Goal: Transaction & Acquisition: Purchase product/service

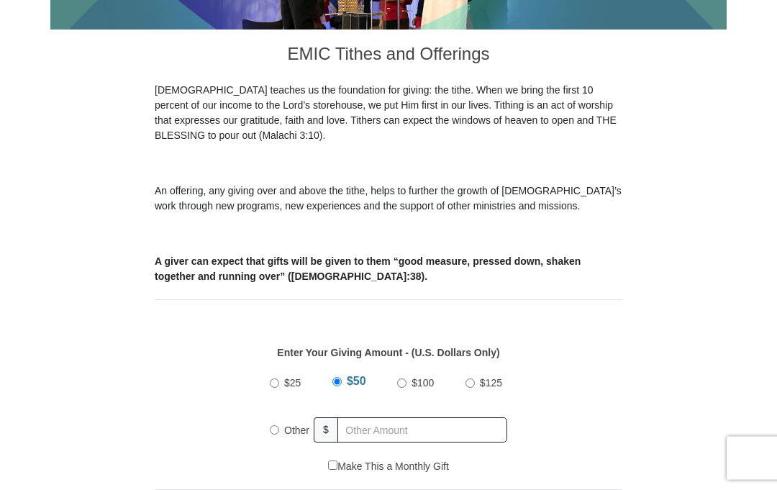
scroll to position [338, 0]
click at [277, 434] on input "Other" at bounding box center [274, 429] width 9 height 9
radio input "true"
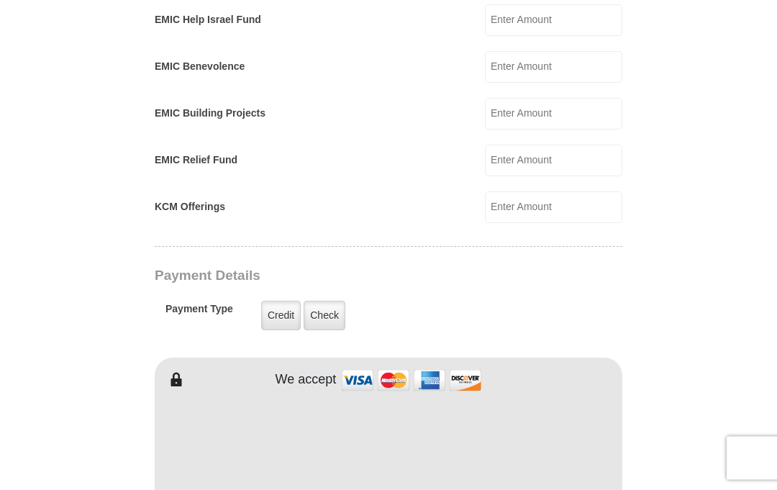
scroll to position [982, 0]
type input "10"
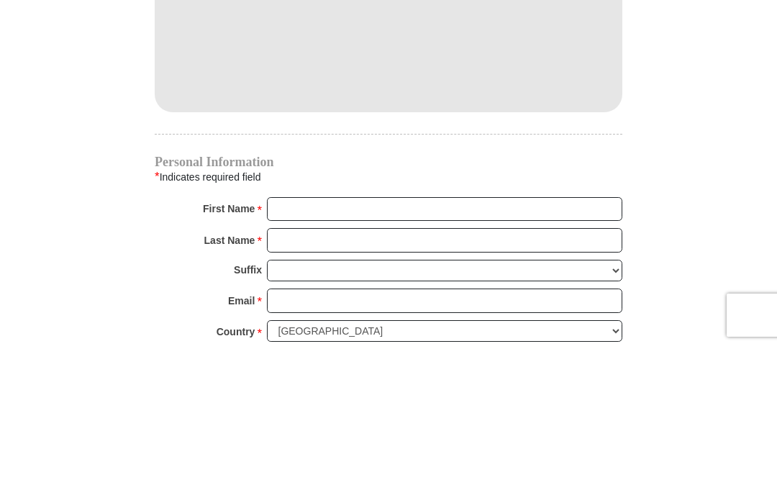
scroll to position [1385, 0]
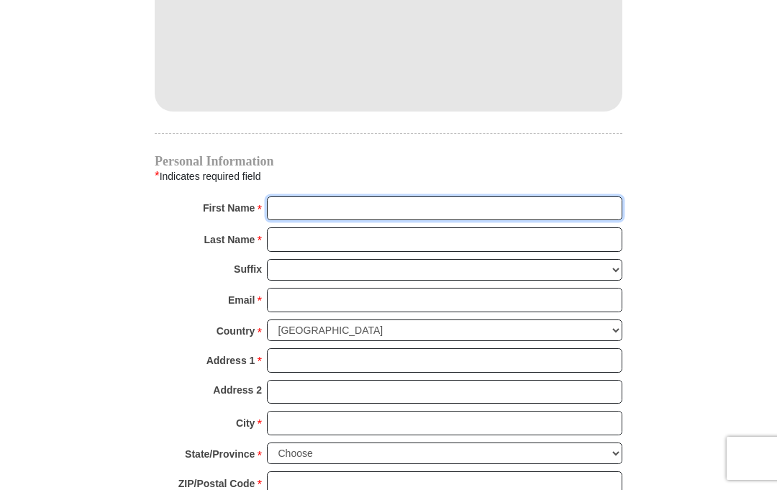
click at [419, 198] on input "First Name *" at bounding box center [444, 208] width 355 height 24
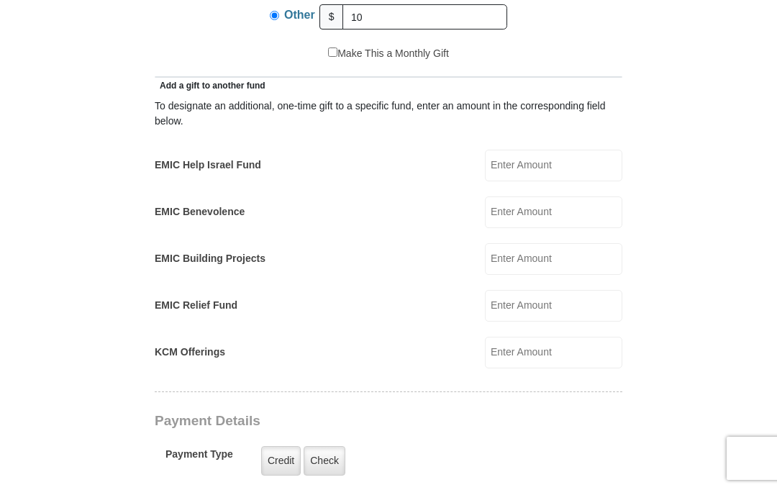
scroll to position [806, 0]
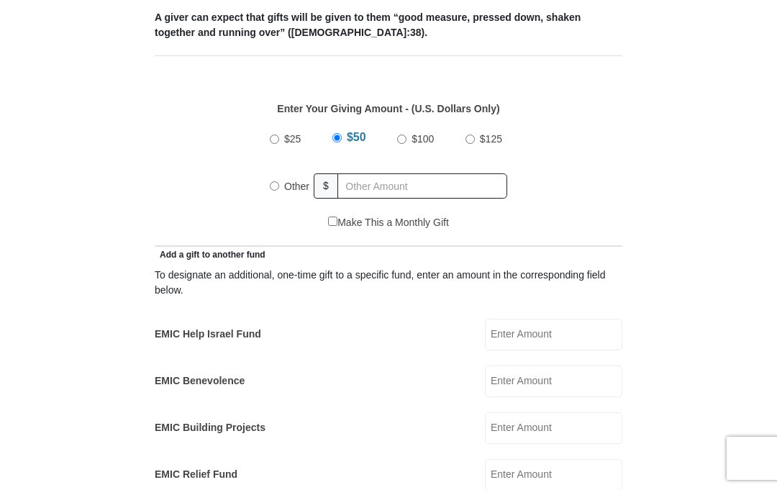
scroll to position [657, 0]
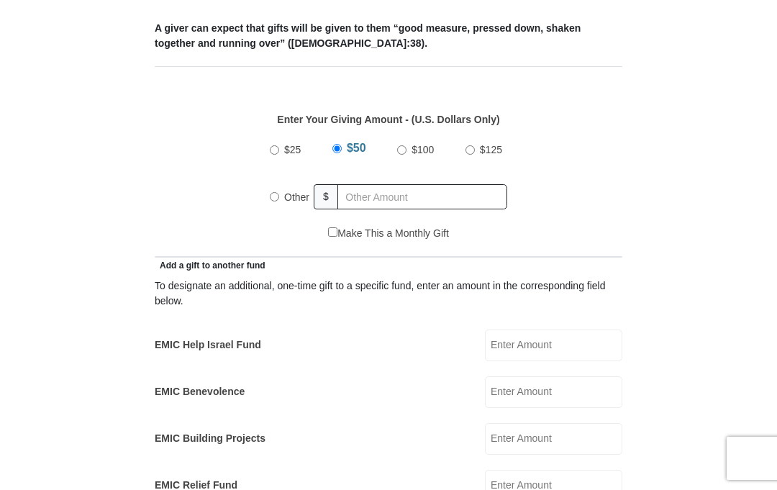
click at [275, 192] on input "Other" at bounding box center [274, 196] width 9 height 9
radio input "true"
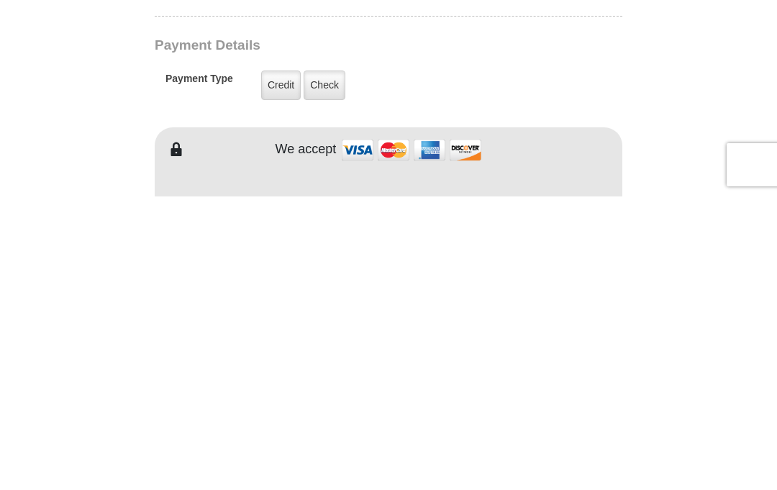
type input "10"
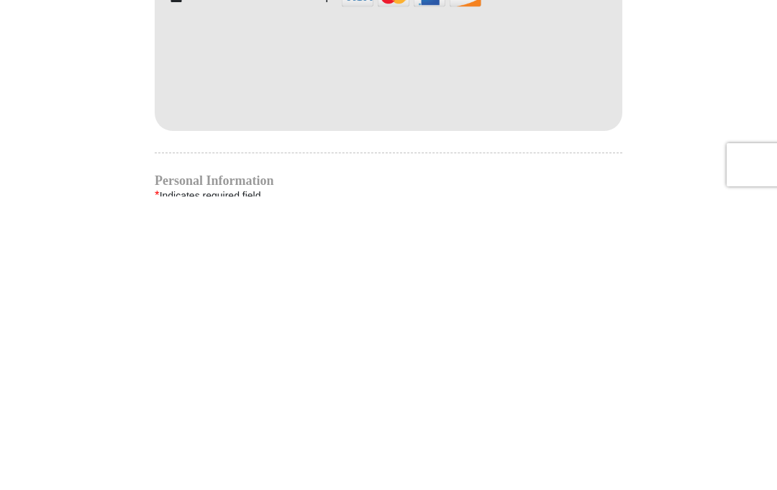
scroll to position [1074, 0]
type input "Umoh"
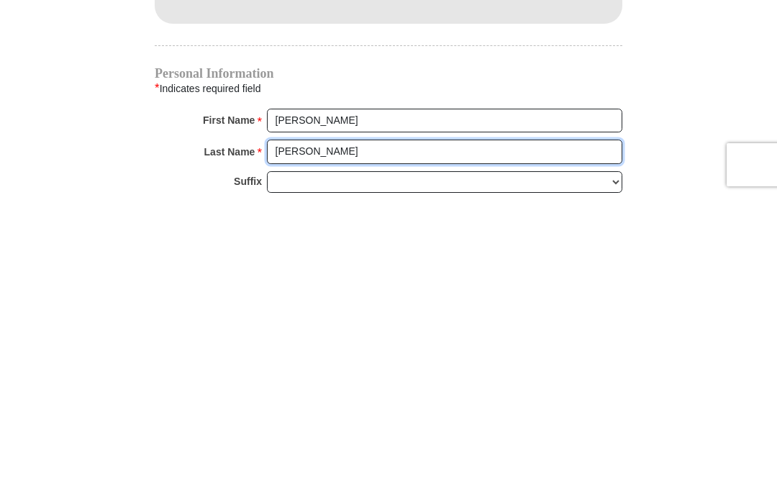
type input "Akpan"
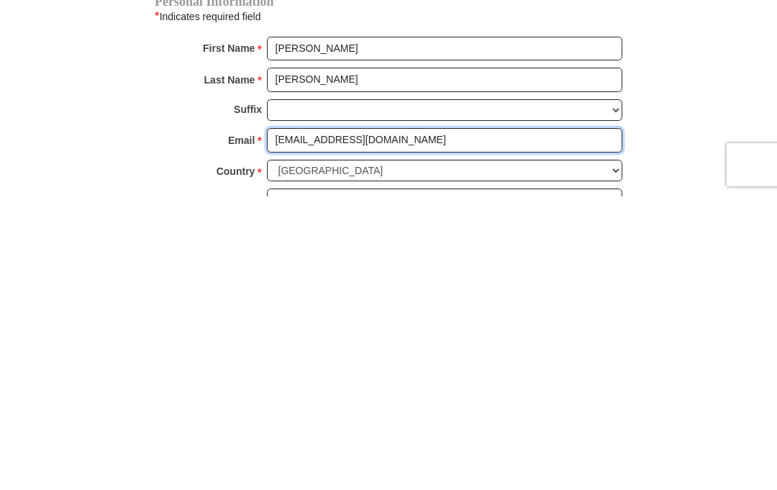
type input "umohpan@yahoo.com"
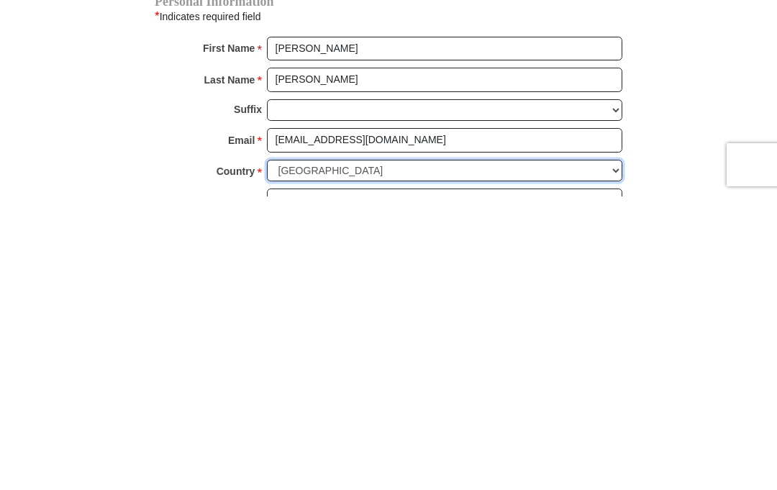
click at [457, 453] on select "United States of America Canada Antigua and Barbuda Argentina Armenia Aruba Aus…" at bounding box center [444, 464] width 355 height 22
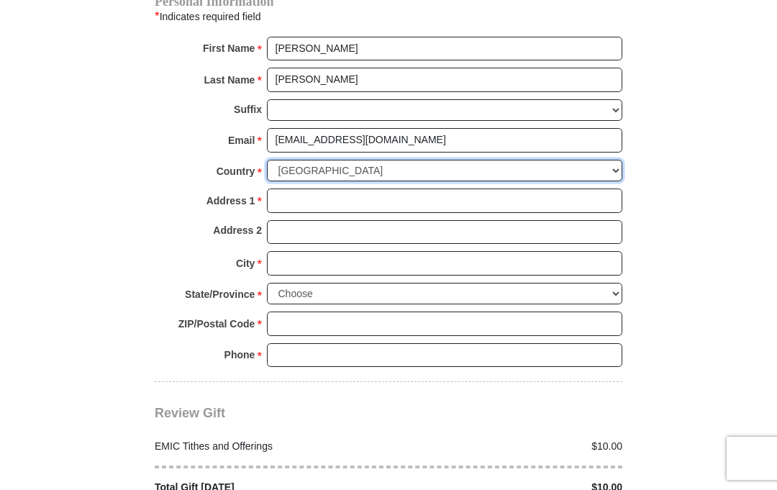
select select "GB"
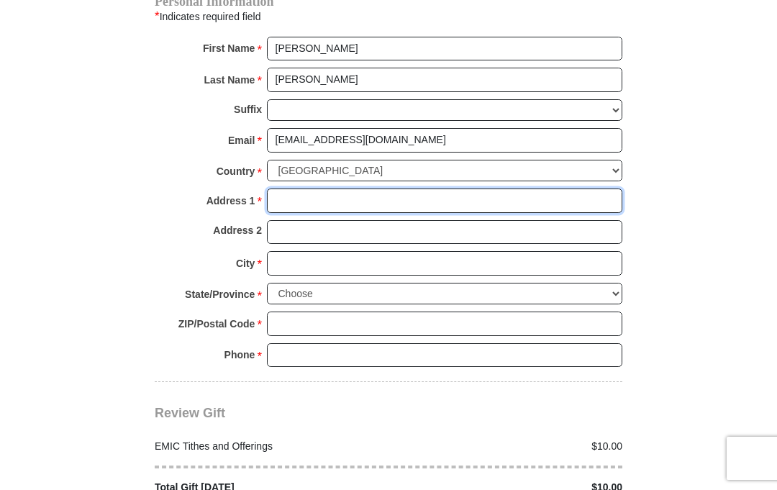
click at [372, 188] on input "Address 1 *" at bounding box center [444, 200] width 355 height 24
type input "21 Cuffley hill"
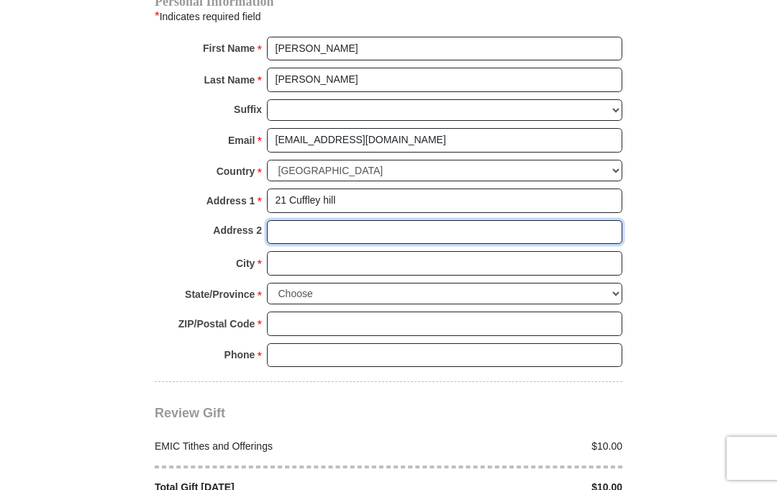
click at [388, 220] on input "Address 2" at bounding box center [444, 232] width 355 height 24
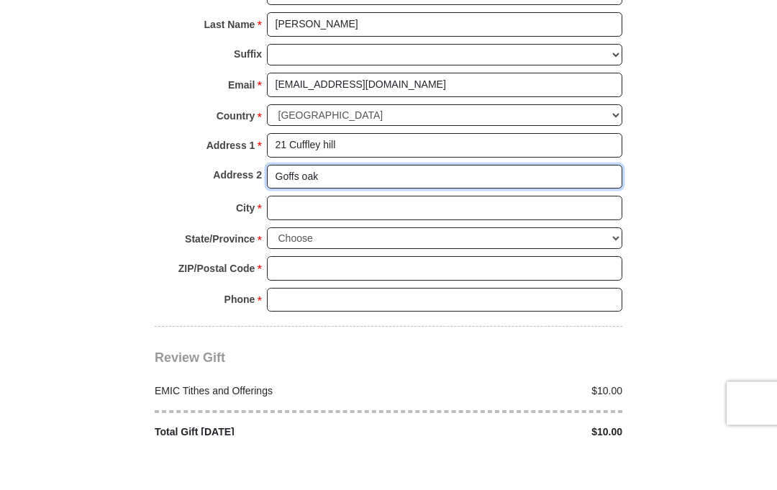
type input "Goffs oak"
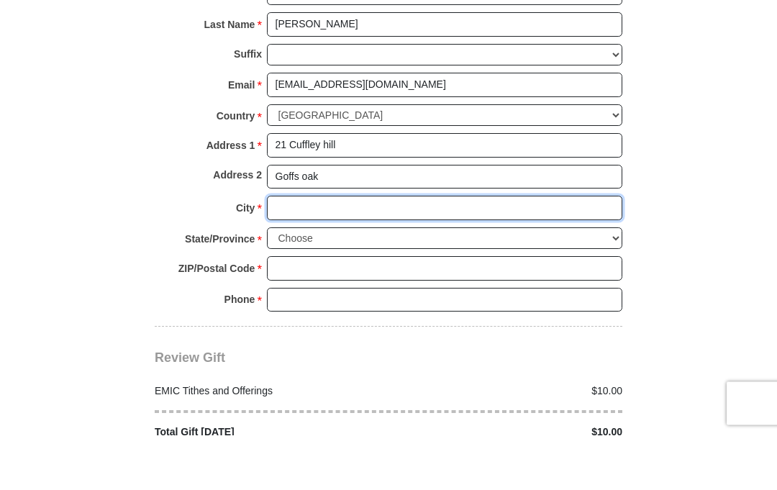
click at [409, 251] on input "City *" at bounding box center [444, 263] width 355 height 24
type input "Waltham cross"
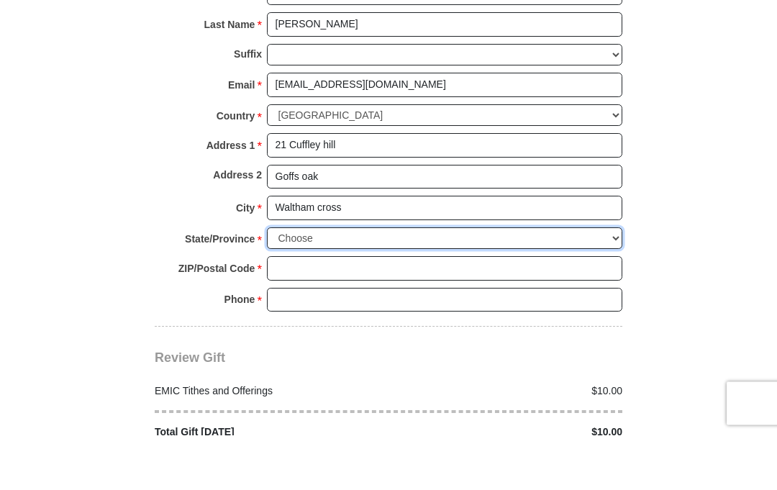
click at [392, 283] on select "Choose Antrim Ards Armagh Ballymena Ballymoney Banbridge Bedfordshire Belfast B…" at bounding box center [444, 294] width 355 height 22
select select "HERTS"
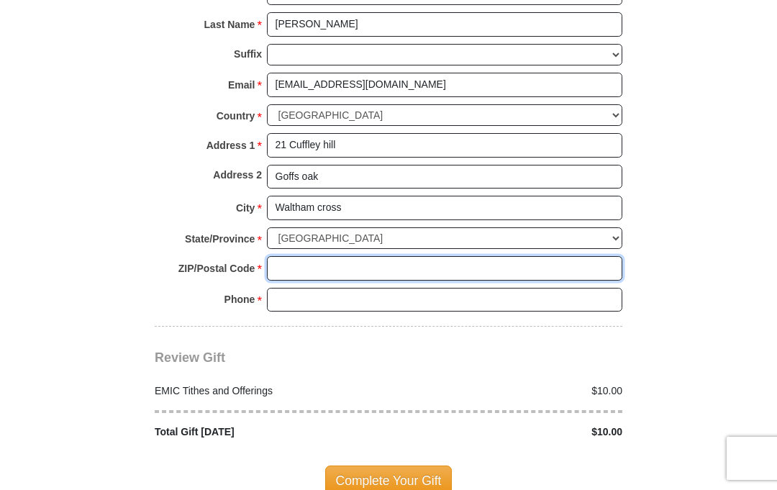
click at [368, 256] on input "ZIP/Postal Code *" at bounding box center [444, 268] width 355 height 24
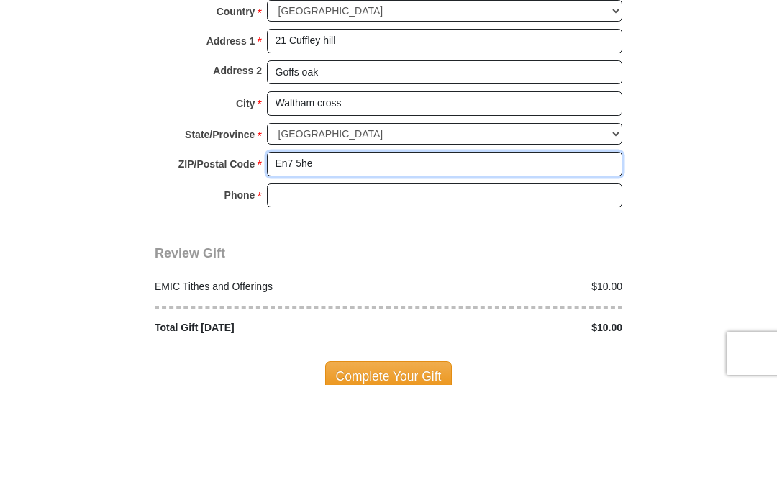
type input "En7 5he"
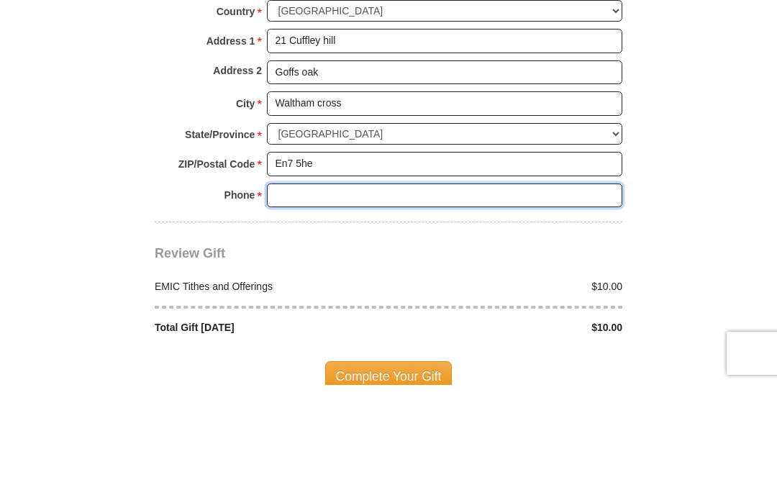
click at [358, 288] on input "Phone * *" at bounding box center [444, 300] width 355 height 24
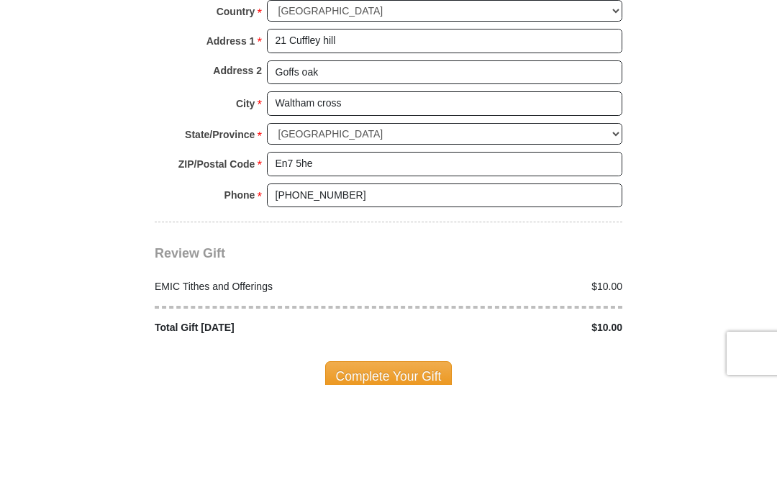
scroll to position [1705, 0]
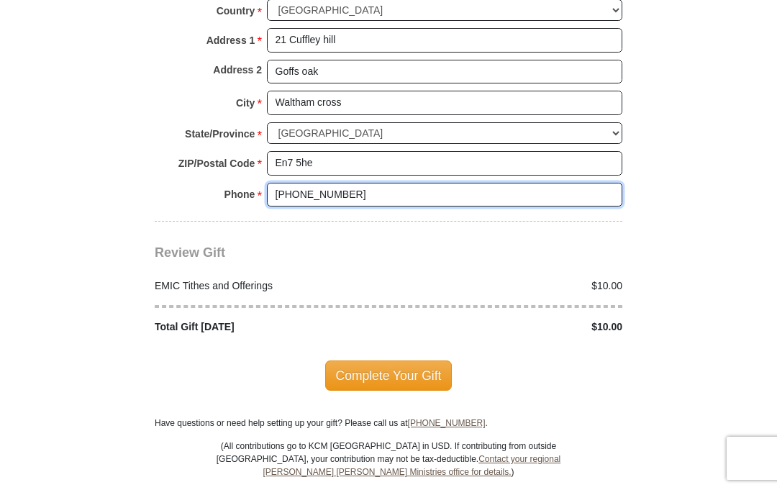
type input "+447908717783"
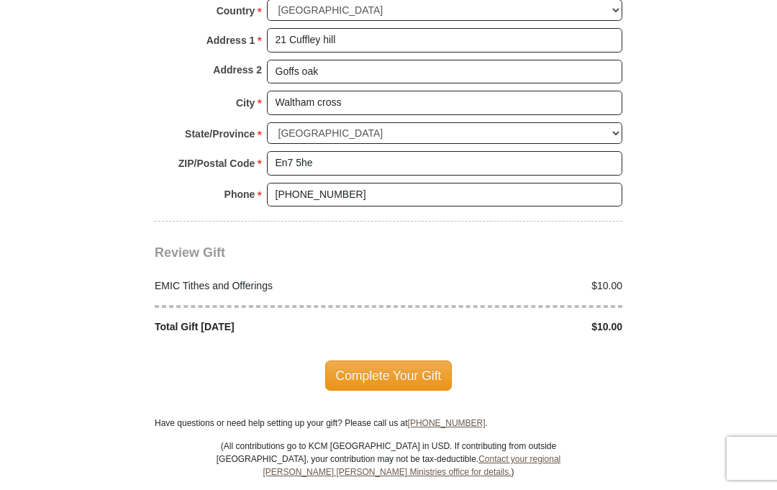
click at [396, 360] on span "Complete Your Gift" at bounding box center [388, 375] width 127 height 30
